Goal: Information Seeking & Learning: Learn about a topic

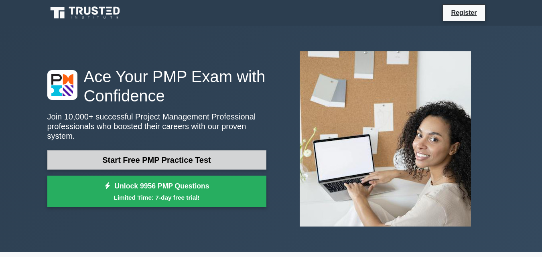
drag, startPoint x: 0, startPoint y: 0, endPoint x: 196, endPoint y: 158, distance: 251.8
click at [196, 158] on link "Start Free PMP Practice Test" at bounding box center [156, 160] width 219 height 19
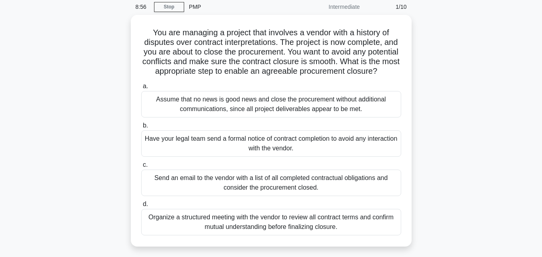
scroll to position [48, 0]
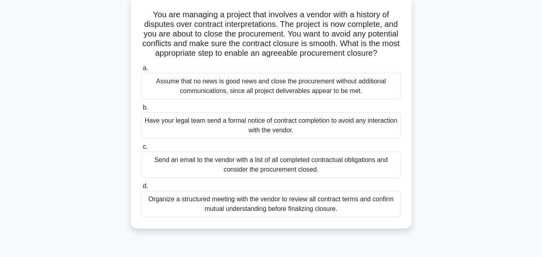
click at [263, 100] on div "Assume that no news is good news and close the procurement without additional c…" at bounding box center [271, 86] width 260 height 26
click at [141, 71] on input "a. Assume that no news is good news and close the procurement without additiona…" at bounding box center [141, 68] width 0 height 5
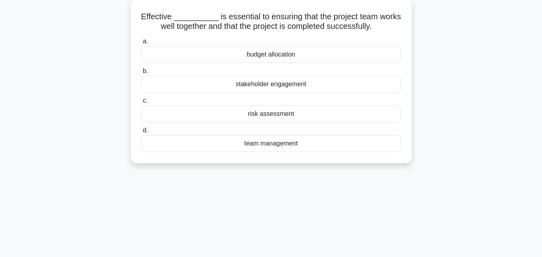
scroll to position [0, 0]
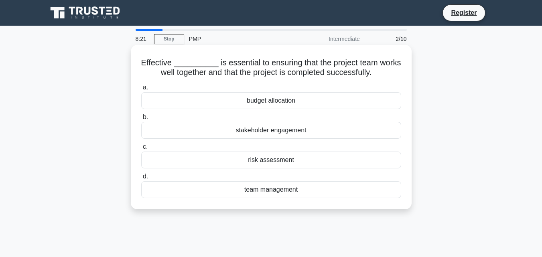
click at [283, 104] on div "budget allocation" at bounding box center [271, 100] width 260 height 17
click at [141, 90] on input "a. budget allocation" at bounding box center [141, 87] width 0 height 5
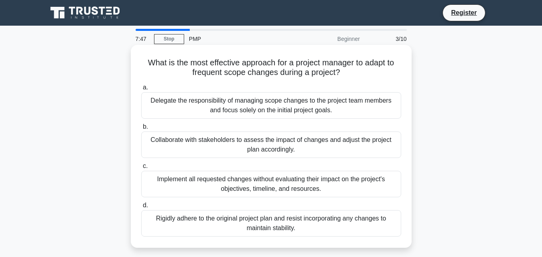
click at [224, 140] on div "Collaborate with stakeholders to assess the impact of changes and adjust the pr…" at bounding box center [271, 145] width 260 height 26
click at [141, 130] on input "b. Collaborate with stakeholders to assess the impact of changes and adjust the…" at bounding box center [141, 126] width 0 height 5
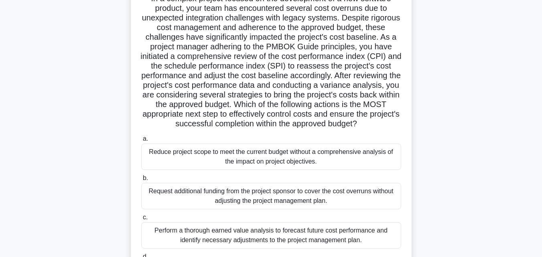
scroll to position [80, 0]
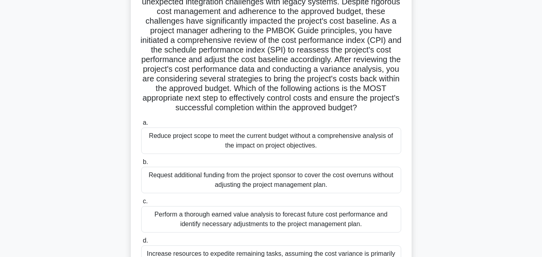
click at [231, 192] on div "Request additional funding from the project sponsor to cover the cost overruns …" at bounding box center [271, 180] width 260 height 26
click at [141, 165] on input "b. Request additional funding from the project sponsor to cover the cost overru…" at bounding box center [141, 162] width 0 height 5
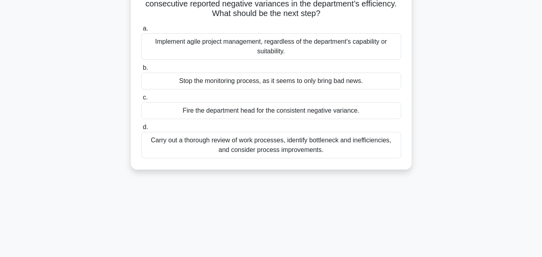
scroll to position [0, 0]
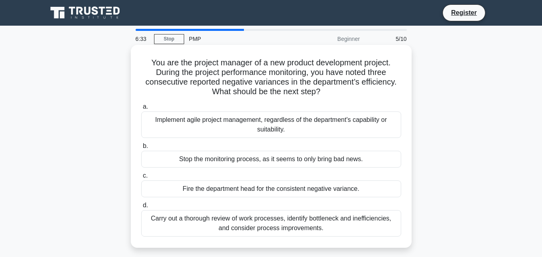
click at [309, 128] on div "Implement agile project management, regardless of the department's capability o…" at bounding box center [271, 125] width 260 height 26
click at [141, 110] on input "a. Implement agile project management, regardless of the department's capabilit…" at bounding box center [141, 106] width 0 height 5
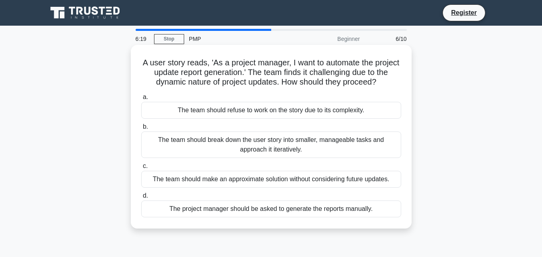
click at [297, 113] on div "The team should refuse to work on the story due to its complexity." at bounding box center [271, 110] width 260 height 17
click at [141, 100] on input "a. The team should refuse to work on the story due to its complexity." at bounding box center [141, 97] width 0 height 5
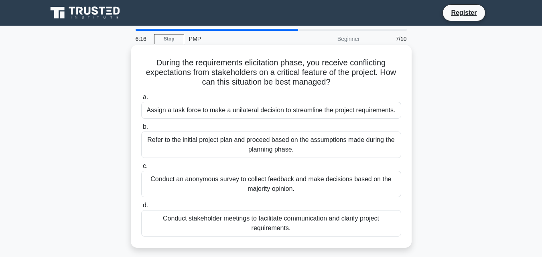
click at [271, 146] on div "Refer to the initial project plan and proceed based on the assumptions made dur…" at bounding box center [271, 145] width 260 height 26
click at [141, 130] on input "b. Refer to the initial project plan and proceed based on the assumptions made …" at bounding box center [141, 126] width 0 height 5
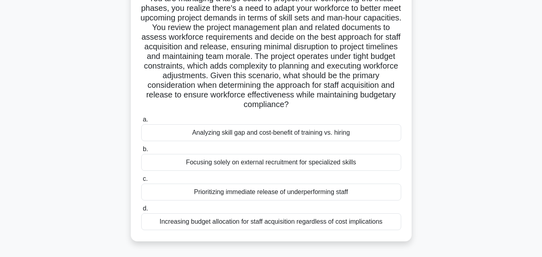
scroll to position [48, 0]
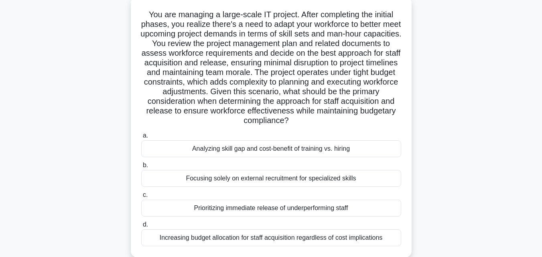
click at [317, 233] on div "Increasing budget allocation for staff acquisition regardless of cost implicati…" at bounding box center [271, 238] width 260 height 17
click at [141, 228] on input "d. Increasing budget allocation for staff acquisition regardless of cost implic…" at bounding box center [141, 224] width 0 height 5
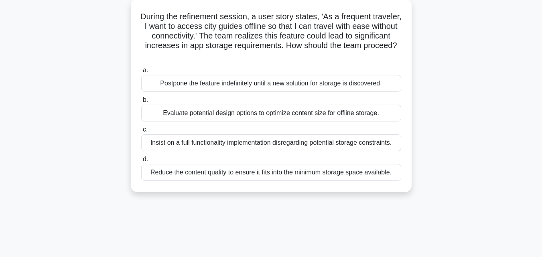
scroll to position [0, 0]
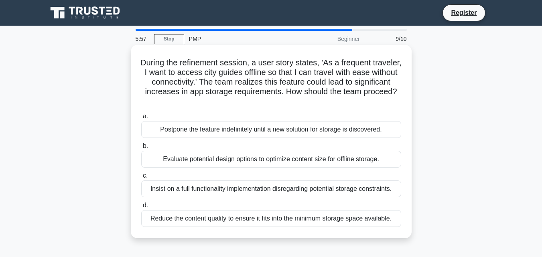
click at [283, 218] on div "Reduce the content quality to ensure it fits into the minimum storage space ava…" at bounding box center [271, 218] width 260 height 17
click at [141, 208] on input "d. Reduce the content quality to ensure it fits into the minimum storage space …" at bounding box center [141, 205] width 0 height 5
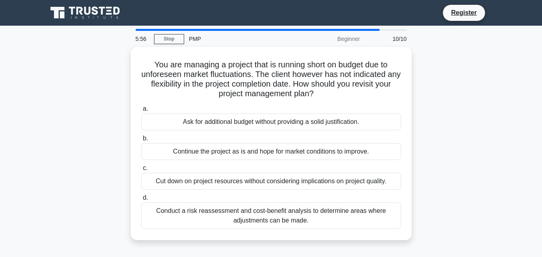
click at [283, 218] on div "Conduct a risk reassessment and cost-benefit analysis to determine areas where …" at bounding box center [271, 216] width 260 height 26
click at [141, 201] on input "d. Conduct a risk reassessment and cost-benefit analysis to determine areas whe…" at bounding box center [141, 198] width 0 height 5
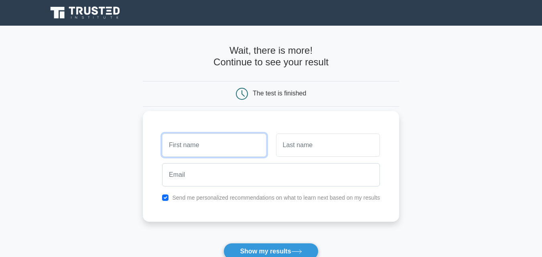
click at [236, 146] on input "text" at bounding box center [214, 145] width 104 height 23
type input "riky"
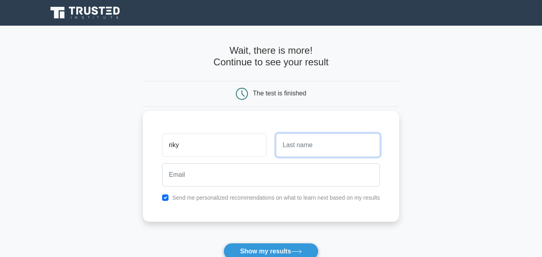
click at [296, 148] on input "text" at bounding box center [328, 145] width 104 height 23
type input "andri"
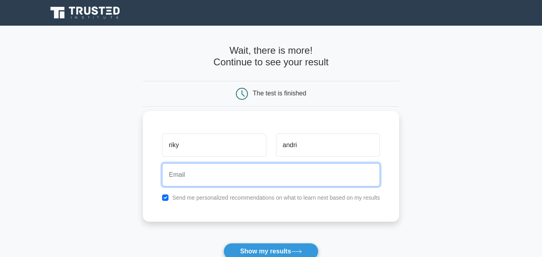
click at [227, 175] on input "email" at bounding box center [271, 174] width 218 height 23
type input "rikyandrisaputra0721@gmail.com"
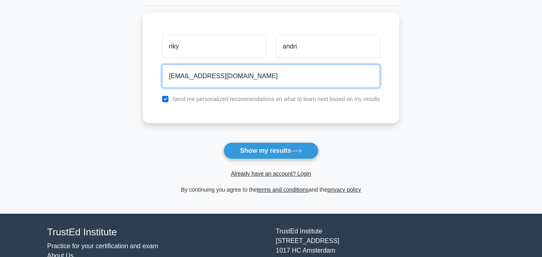
scroll to position [117, 0]
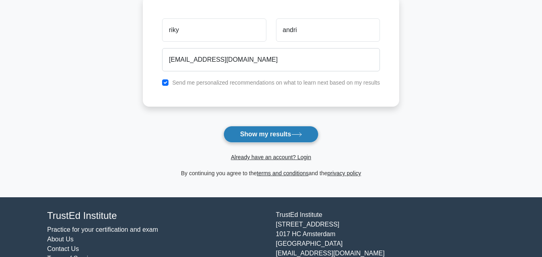
click at [302, 133] on icon at bounding box center [296, 134] width 11 height 4
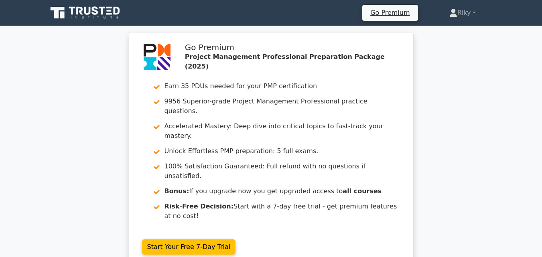
click at [470, 93] on div "Go Premium Project Management Professional Preparation Package (2025) Earn 35 P…" at bounding box center [271, 155] width 542 height 246
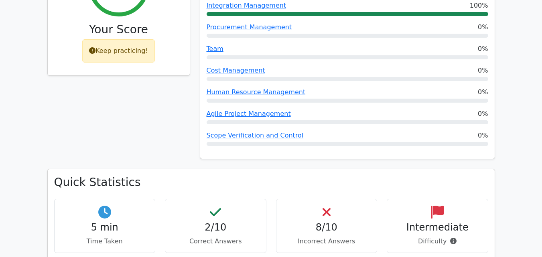
scroll to position [429, 0]
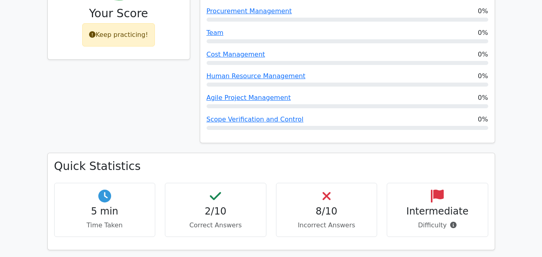
click at [324, 211] on div "Quick Statistics 5 min Time Taken 2/10 Correct Answers 8/10 Incorrect Answers I…" at bounding box center [272, 206] width 458 height 107
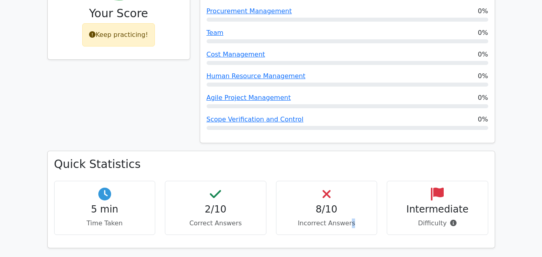
drag, startPoint x: 350, startPoint y: 193, endPoint x: 353, endPoint y: 185, distance: 8.9
click at [353, 185] on div "8/10 Incorrect Answers" at bounding box center [327, 208] width 102 height 54
click at [353, 219] on p "Incorrect Answers" at bounding box center [327, 224] width 88 height 10
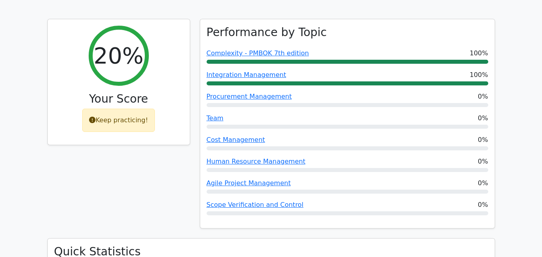
scroll to position [337, 0]
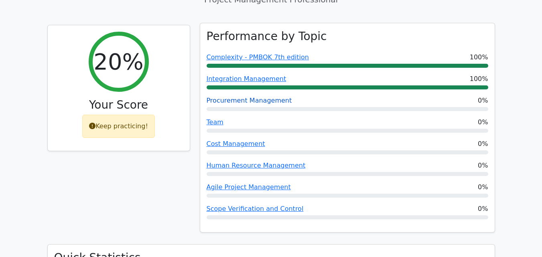
click at [264, 97] on link "Procurement Management" at bounding box center [250, 101] width 86 height 8
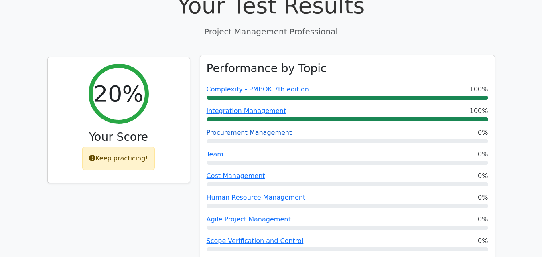
scroll to position [289, 0]
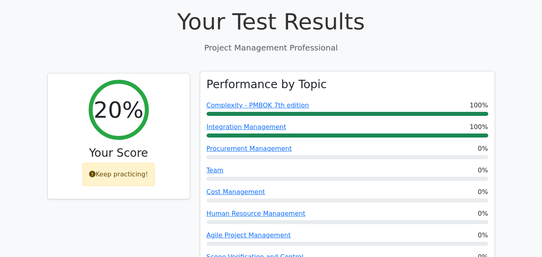
click at [216, 126] on div "Performance by Topic Complexity - PMBOK 7th edition 100% Integration Management…" at bounding box center [347, 176] width 295 height 210
click at [213, 167] on link "Team" at bounding box center [215, 171] width 17 height 8
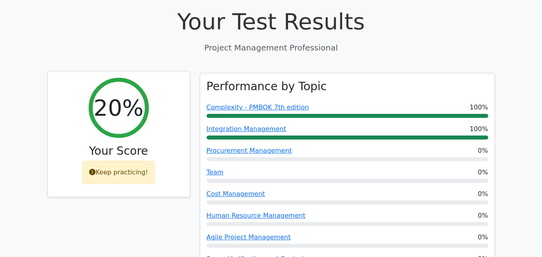
click at [125, 161] on div "Keep practicing!" at bounding box center [118, 172] width 73 height 23
click at [134, 145] on div "Your Score" at bounding box center [118, 153] width 129 height 17
click at [133, 145] on div "Your Score" at bounding box center [118, 153] width 129 height 17
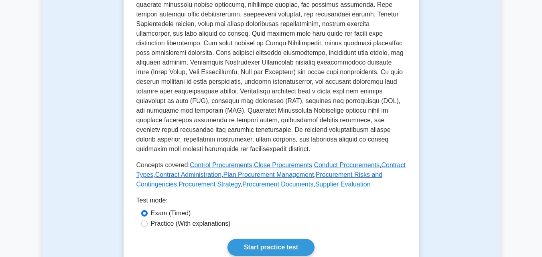
scroll to position [337, 0]
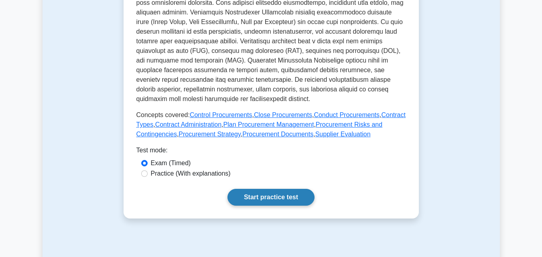
click at [300, 189] on link "Start practice test" at bounding box center [271, 197] width 87 height 17
click at [267, 189] on link "Start practice test" at bounding box center [271, 197] width 87 height 17
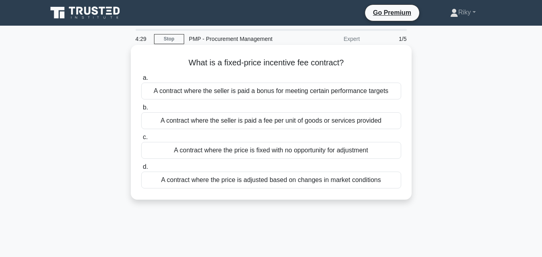
click at [335, 116] on div "A contract where the seller is paid a fee per unit of goods or services provided" at bounding box center [271, 120] width 260 height 17
click at [141, 110] on input "b. A contract where the seller is paid a fee per unit of goods or services prov…" at bounding box center [141, 107] width 0 height 5
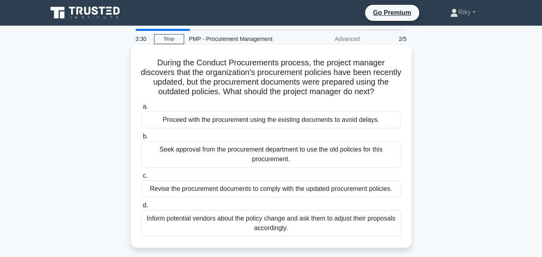
click at [285, 222] on div "Inform potential vendors about the policy change and ask them to adjust their p…" at bounding box center [271, 223] width 260 height 26
click at [141, 208] on input "d. Inform potential vendors about the policy change and ask them to adjust thei…" at bounding box center [141, 205] width 0 height 5
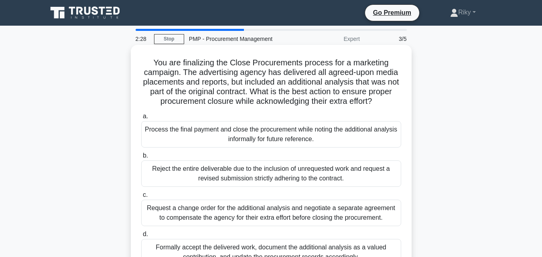
click at [293, 132] on div "Process the final payment and close the procurement while noting the additional…" at bounding box center [271, 134] width 260 height 26
click at [141, 119] on input "a. Process the final payment and close the procurement while noting the additio…" at bounding box center [141, 116] width 0 height 5
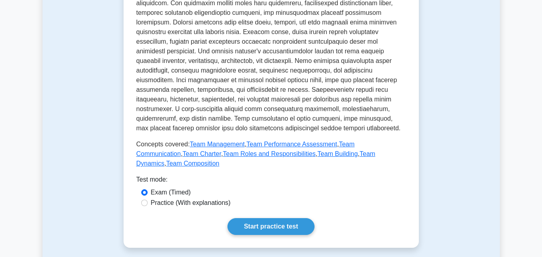
scroll to position [307, 0]
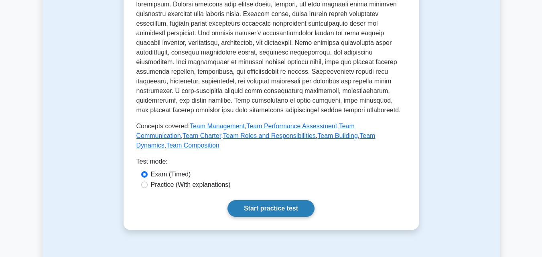
click at [282, 200] on link "Start practice test" at bounding box center [271, 208] width 87 height 17
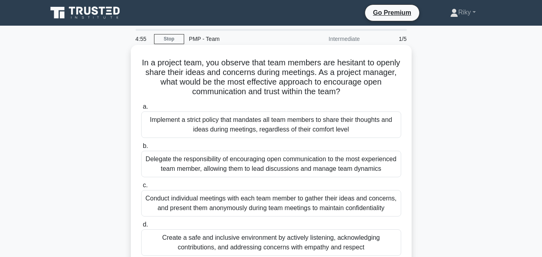
drag, startPoint x: 278, startPoint y: 149, endPoint x: 315, endPoint y: 125, distance: 44.3
click at [315, 125] on div "a. Implement a strict policy that mandates all team members to share their thou…" at bounding box center [272, 178] width 270 height 157
click at [315, 125] on div "Implement a strict policy that mandates all team members to share their thought…" at bounding box center [271, 125] width 260 height 26
click at [141, 110] on input "a. Implement a strict policy that mandates all team members to share their thou…" at bounding box center [141, 106] width 0 height 5
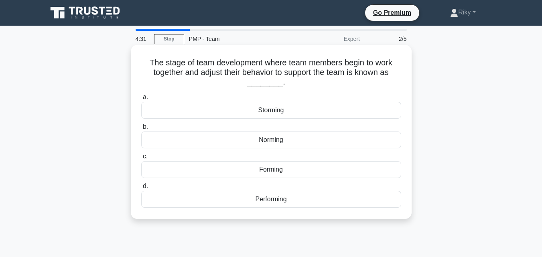
click at [273, 113] on div "Storming" at bounding box center [271, 110] width 260 height 17
click at [141, 100] on input "a. Storming" at bounding box center [141, 97] width 0 height 5
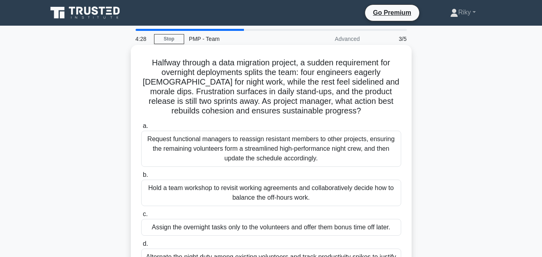
click at [247, 151] on div "Request functional managers to reassign resistant members to other projects, en…" at bounding box center [271, 149] width 260 height 36
click at [141, 129] on input "a. Request functional managers to reassign resistant members to other projects,…" at bounding box center [141, 126] width 0 height 5
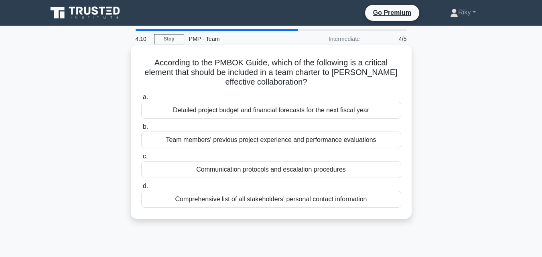
click at [293, 139] on div "Team members' previous project experience and performance evaluations" at bounding box center [271, 140] width 260 height 17
click at [141, 130] on input "b. Team members' previous project experience and performance evaluations" at bounding box center [141, 126] width 0 height 5
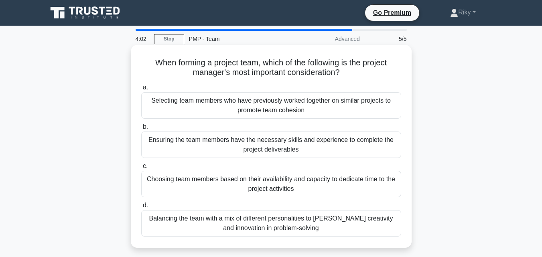
click at [277, 103] on div "Selecting team members who have previously worked together on similar projects …" at bounding box center [271, 105] width 260 height 26
click at [141, 90] on input "a. Selecting team members who have previously worked together on similar projec…" at bounding box center [141, 87] width 0 height 5
